Goal: Find specific page/section: Find specific page/section

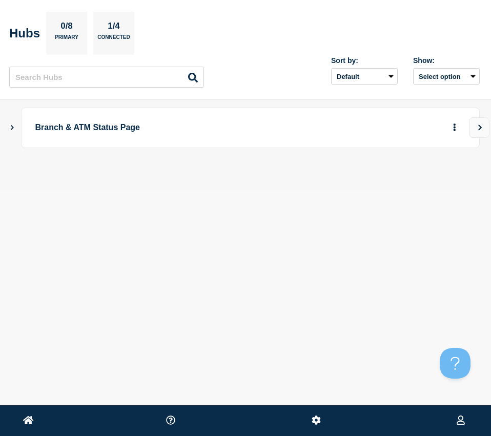
click at [10, 128] on icon "Show Connected Hubs" at bounding box center [12, 127] width 7 height 5
click at [435, 176] on icon "button" at bounding box center [438, 178] width 8 height 7
click at [455, 126] on icon "More actions" at bounding box center [454, 128] width 2 height 8
click at [436, 155] on link "View Status Page" at bounding box center [436, 158] width 75 height 9
